Goal: Task Accomplishment & Management: Complete application form

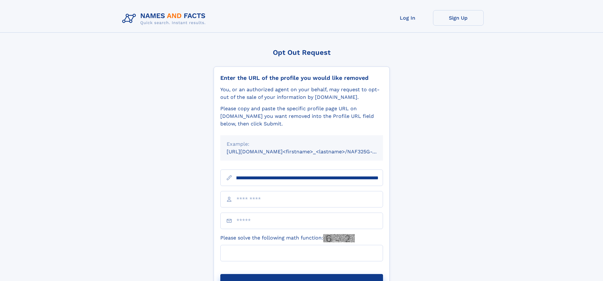
scroll to position [0, 74]
type input "**********"
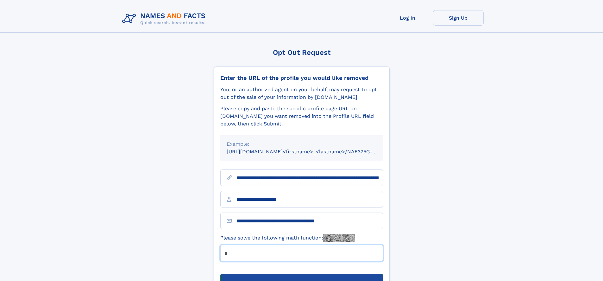
type input "*"
click at [301, 274] on button "Submit Opt Out Request" at bounding box center [301, 284] width 163 height 20
